Goal: Task Accomplishment & Management: Manage account settings

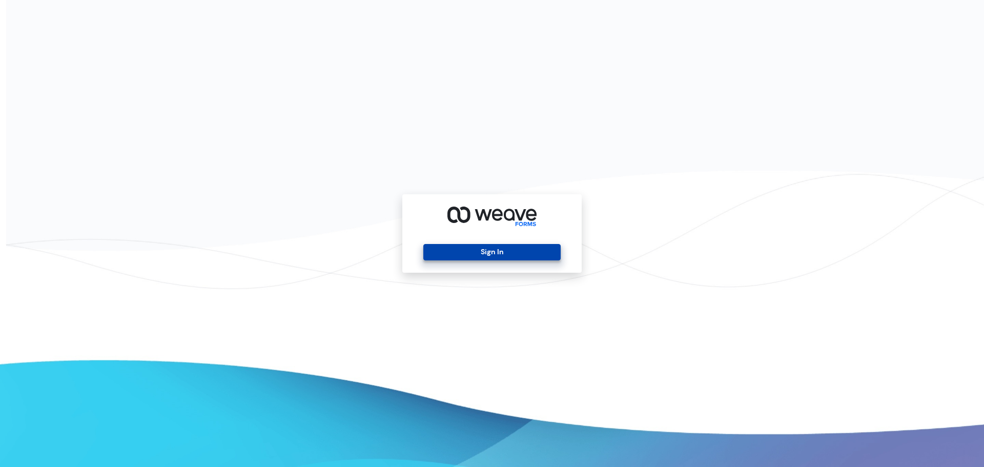
click at [507, 255] on button "Sign In" at bounding box center [491, 252] width 137 height 16
